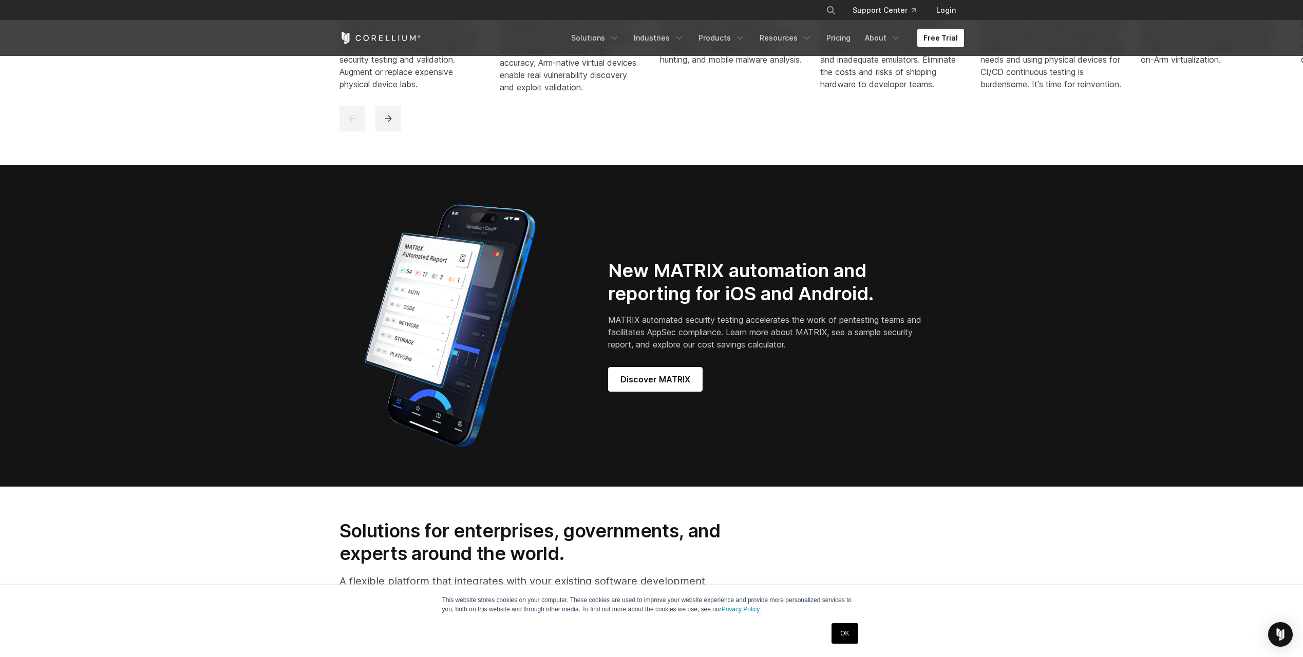
scroll to position [924, 0]
click at [834, 36] on link "Pricing" at bounding box center [838, 38] width 36 height 18
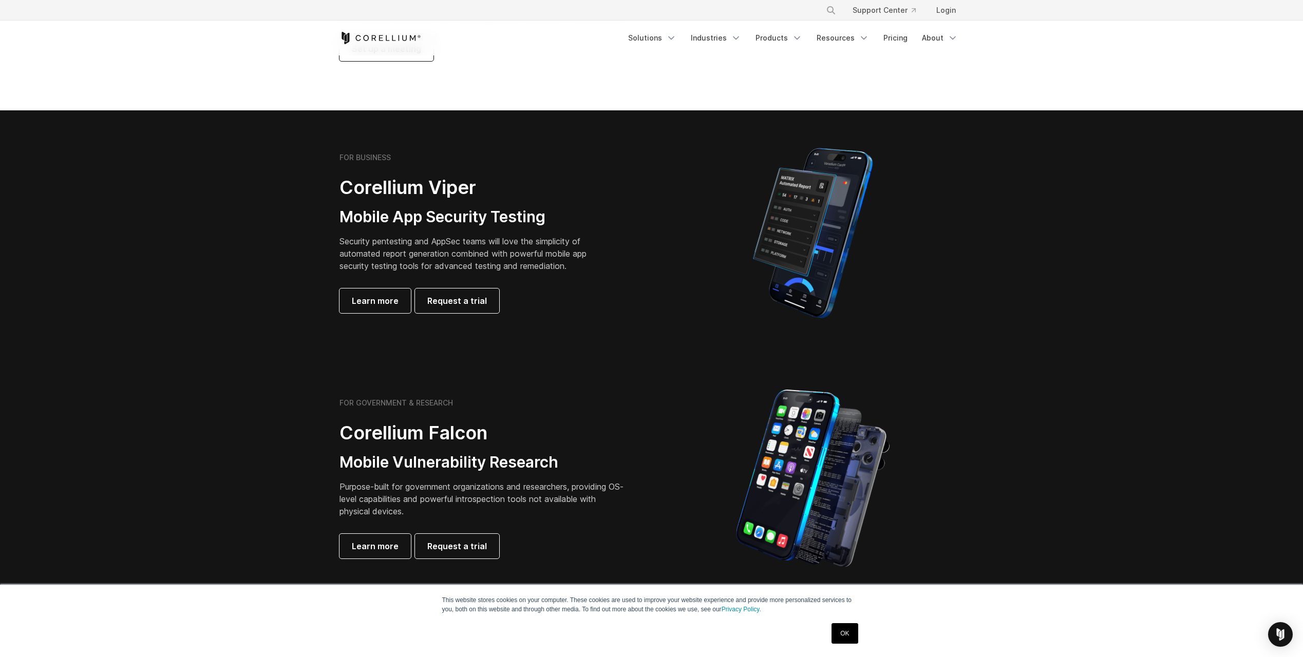
scroll to position [154, 0]
click at [380, 299] on span "Learn more" at bounding box center [375, 301] width 47 height 12
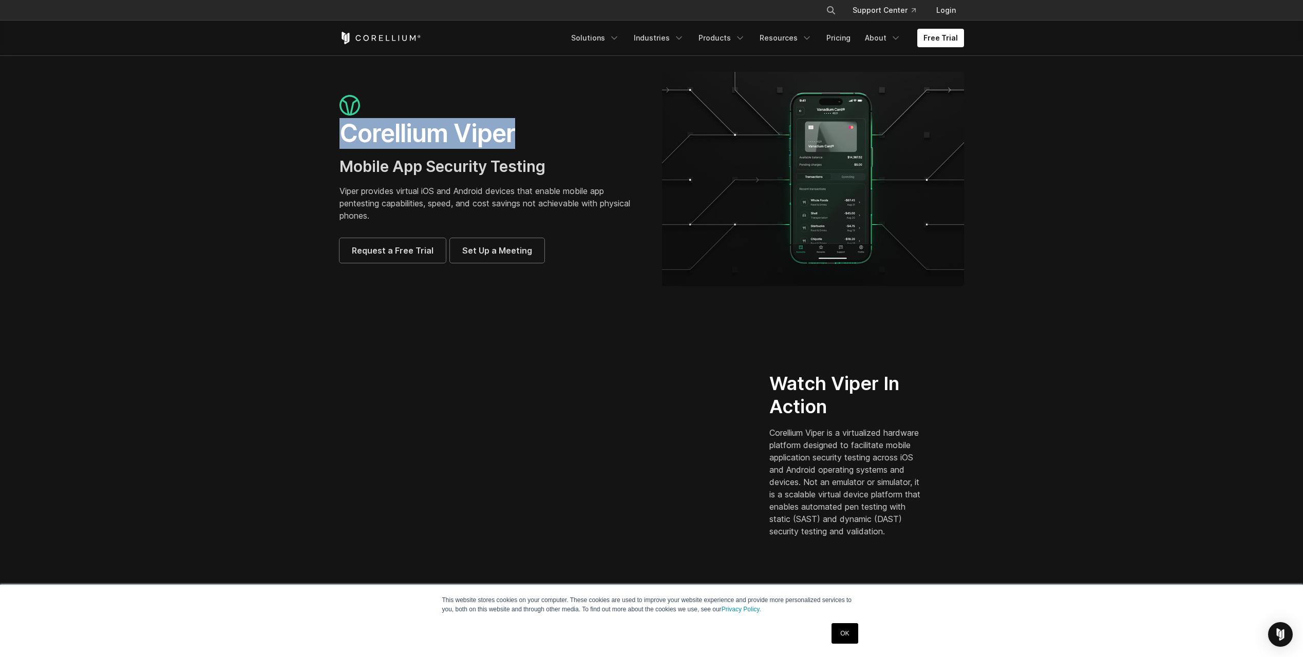
drag, startPoint x: 398, startPoint y: 135, endPoint x: 244, endPoint y: 138, distance: 154.6
click at [244, 138] on section "Corellium Viper Mobile App Security Testing Viper provides virtual iOS and Andr…" at bounding box center [651, 182] width 1303 height 255
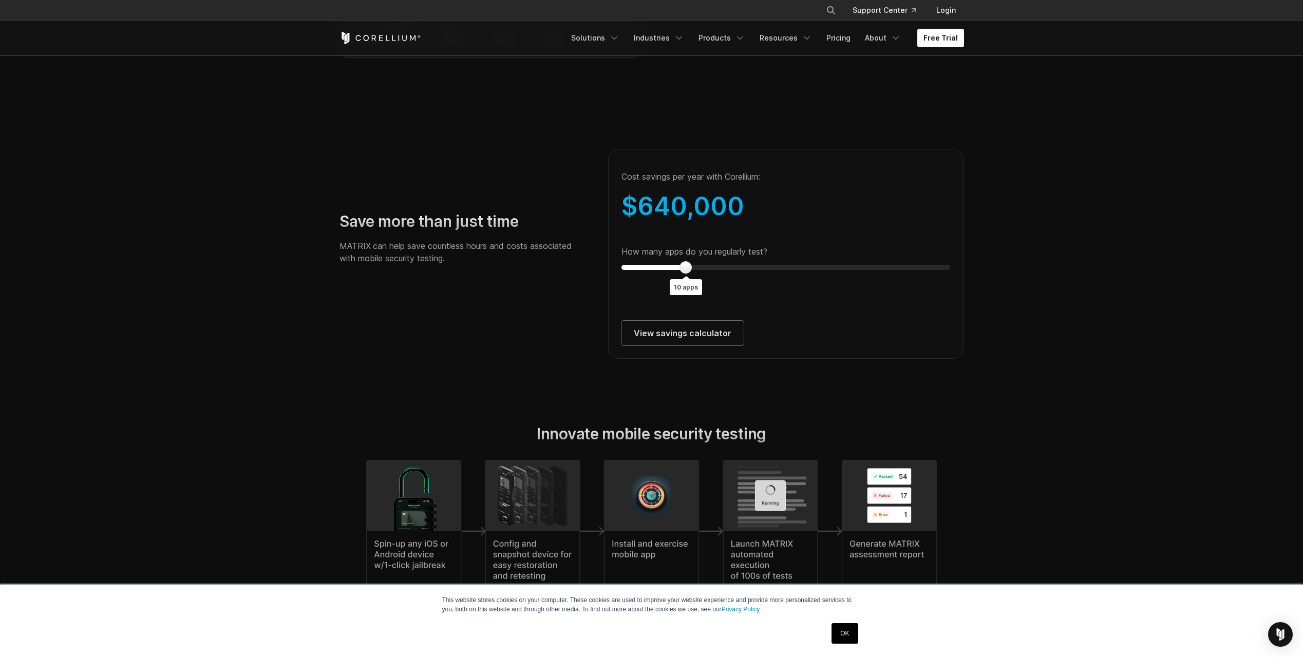
scroll to position [1797, 0]
type input "*"
click at [621, 271] on div "How many apps do you regularly test? 4 apps" at bounding box center [785, 259] width 329 height 24
click at [641, 346] on link "View savings calculator" at bounding box center [682, 333] width 122 height 25
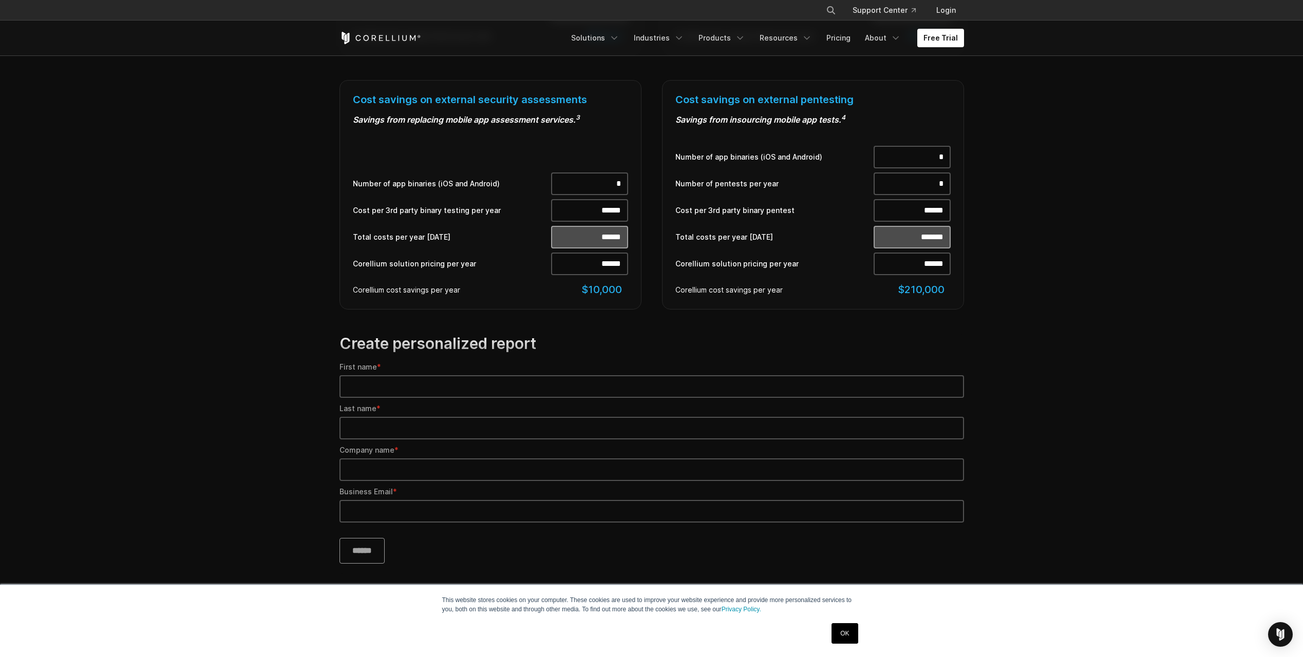
scroll to position [616, 0]
